Goal: Register for event/course

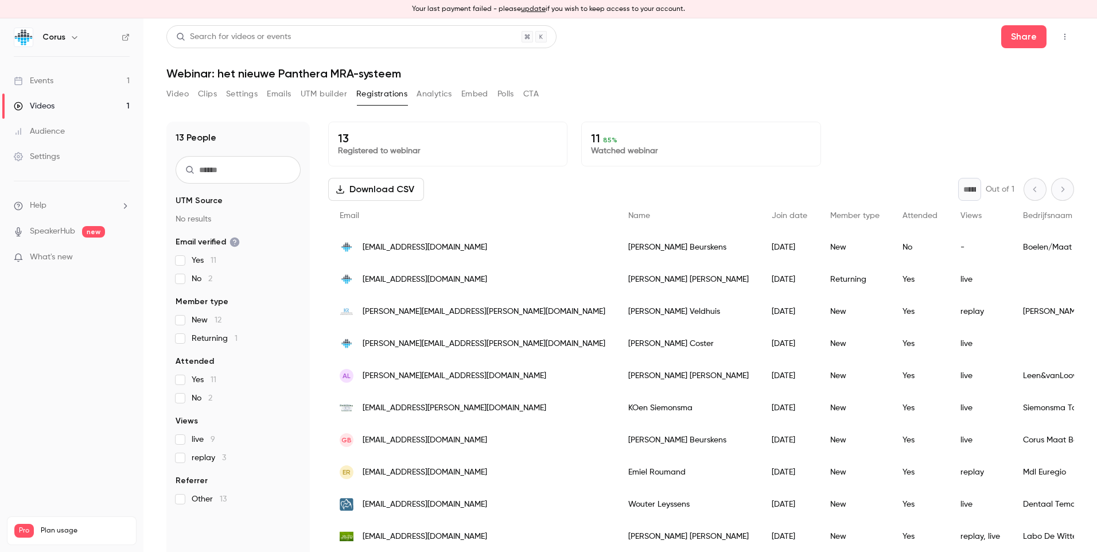
scroll to position [99, 0]
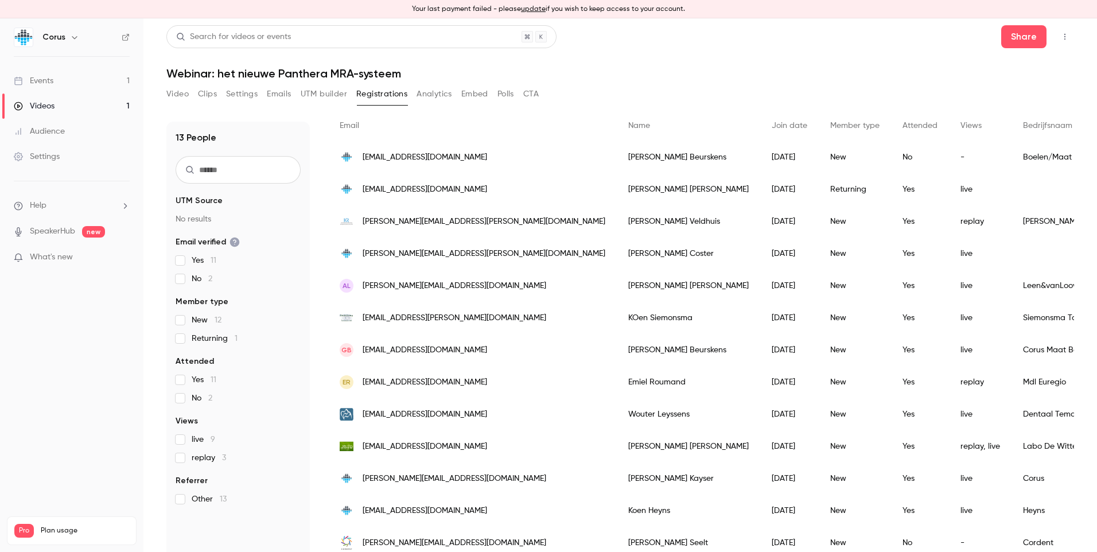
click at [61, 86] on link "Events 1" at bounding box center [71, 80] width 143 height 25
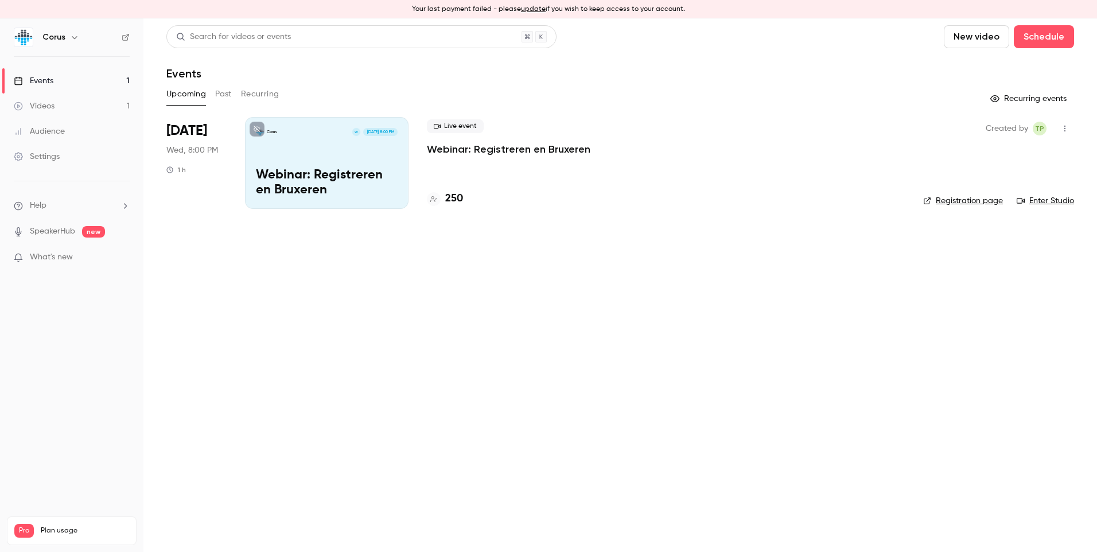
click at [314, 181] on p "Webinar: Registreren en Bruxeren" at bounding box center [327, 183] width 142 height 30
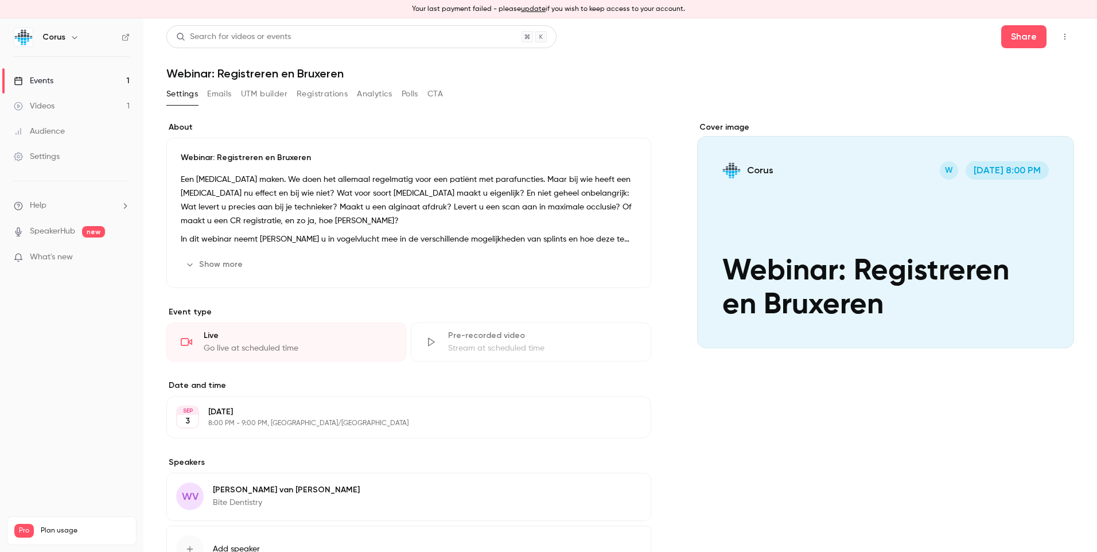
click at [321, 98] on button "Registrations" at bounding box center [322, 94] width 51 height 18
